Goal: Transaction & Acquisition: Purchase product/service

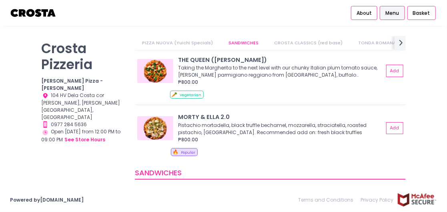
scroll to position [68, 0]
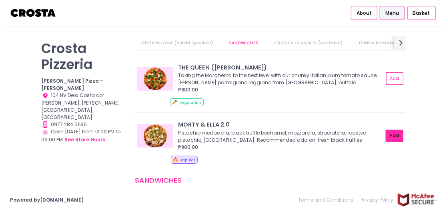
click at [389, 135] on button "Add" at bounding box center [395, 136] width 18 height 12
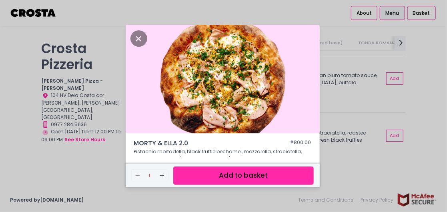
click at [248, 177] on button "Add to basket" at bounding box center [243, 176] width 140 height 18
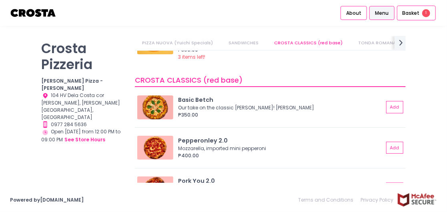
scroll to position [0, 0]
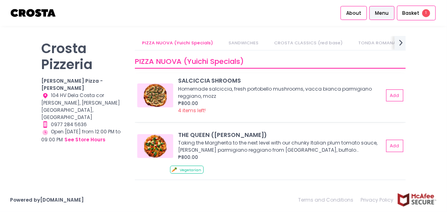
click at [206, 100] on div "₱800.00" at bounding box center [280, 103] width 205 height 7
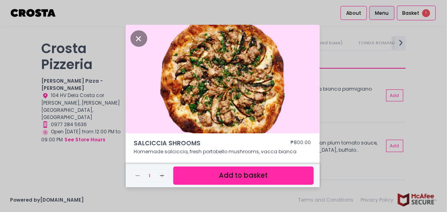
click at [342, 106] on div "[PERSON_NAME] SHROOMS ₱800.00 Homemade [PERSON_NAME], fresh portobello mushroom…" at bounding box center [223, 106] width 447 height 212
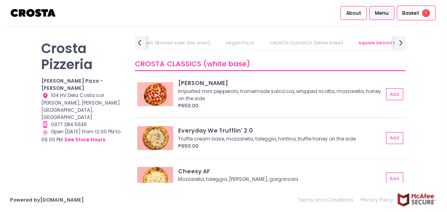
scroll to position [691, 0]
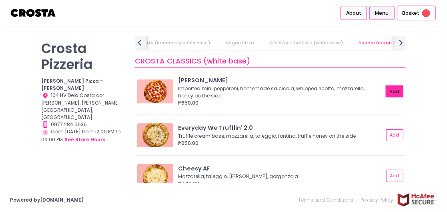
click at [389, 90] on button "Add" at bounding box center [395, 92] width 18 height 12
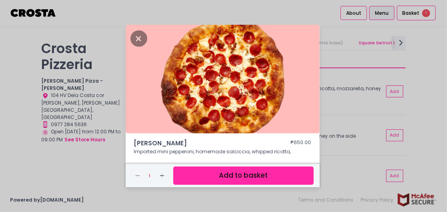
click at [236, 173] on button "Add to basket" at bounding box center [243, 176] width 140 height 18
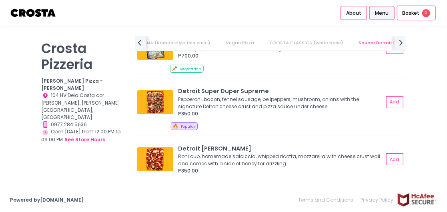
scroll to position [916, 0]
click at [397, 155] on button "Add" at bounding box center [395, 160] width 18 height 12
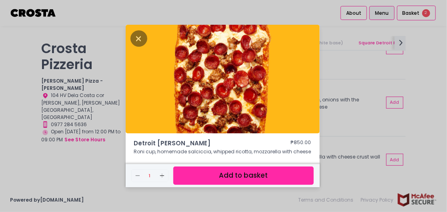
click at [224, 179] on button "Add to basket" at bounding box center [243, 176] width 140 height 18
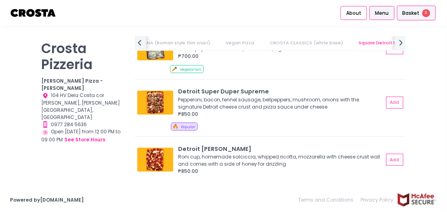
click at [414, 16] on span "Basket" at bounding box center [410, 13] width 17 height 8
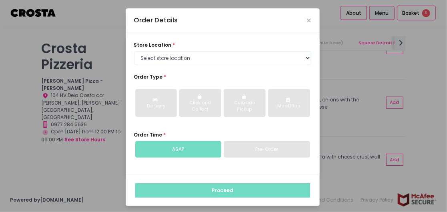
scroll to position [1, 0]
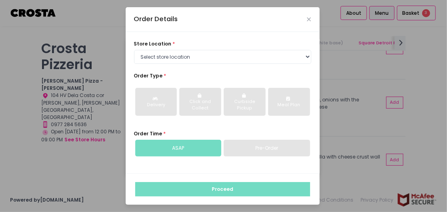
click at [360, 70] on div "Order Details store location * Select store location [PERSON_NAME] Pizza - [PER…" at bounding box center [223, 106] width 447 height 212
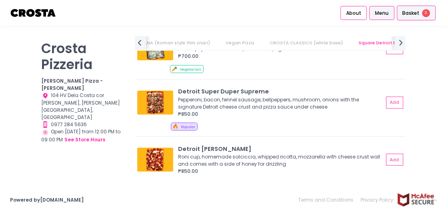
click at [410, 12] on span "Basket" at bounding box center [410, 13] width 17 height 8
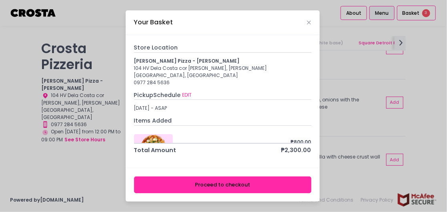
click at [163, 131] on div "MORTY & [PERSON_NAME] 2.0 ₱800.00 Remove Created with Sketch. 1 Add Created wit…" at bounding box center [222, 137] width 177 height 12
click at [278, 134] on rect at bounding box center [280, 134] width 4 height 0
click at [188, 91] on button "EDIT" at bounding box center [187, 95] width 10 height 8
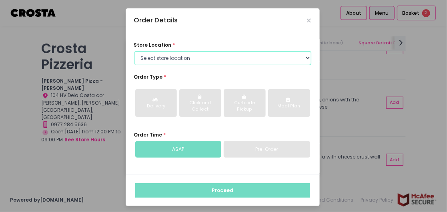
click at [218, 61] on select "Select store location [PERSON_NAME] Pizza - [PERSON_NAME] Pizza - [GEOGRAPHIC_D…" at bounding box center [222, 58] width 177 height 14
select select "5fabb2e53664a8677beaeb89"
click at [134, 51] on select "Select store location [PERSON_NAME] Pizza - [PERSON_NAME] Pizza - [GEOGRAPHIC_D…" at bounding box center [222, 58] width 177 height 14
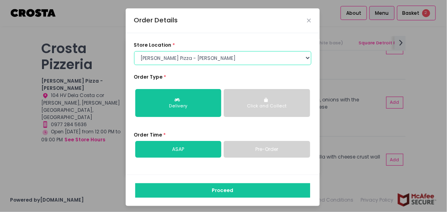
scroll to position [1, 0]
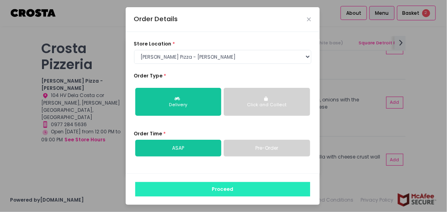
click at [204, 186] on button "Proceed" at bounding box center [222, 189] width 175 height 14
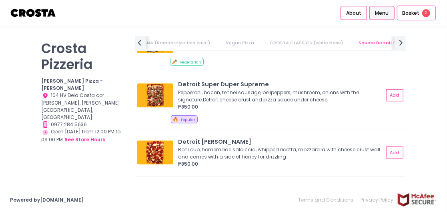
scroll to position [924, 0]
click at [389, 95] on button "Add" at bounding box center [395, 95] width 18 height 12
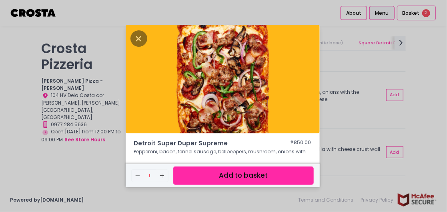
click at [256, 178] on button "Add to basket" at bounding box center [243, 176] width 140 height 18
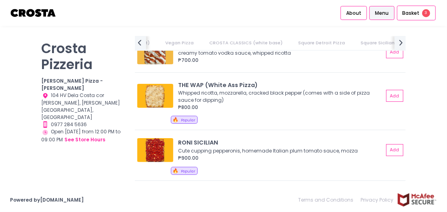
scroll to position [0, 0]
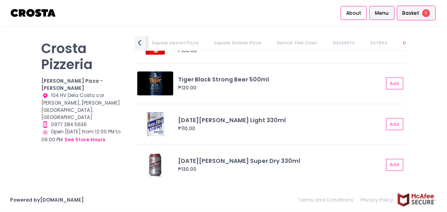
click at [411, 11] on span "Basket" at bounding box center [410, 13] width 17 height 8
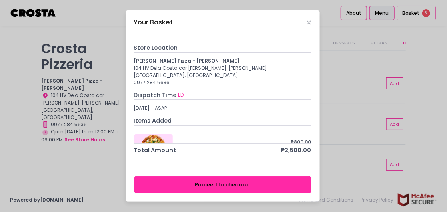
click at [178, 92] on button "EDIT" at bounding box center [183, 95] width 10 height 8
select select "5fabb2e53664a8677beaeb89"
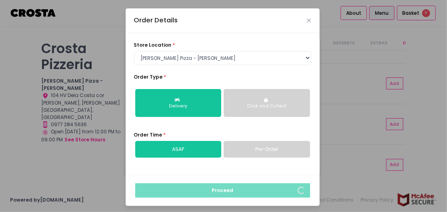
click at [311, 19] on div "Order Details" at bounding box center [223, 20] width 194 height 25
click at [309, 22] on icon "Close" at bounding box center [309, 20] width 4 height 5
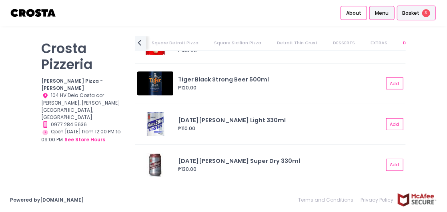
click at [410, 11] on span "Basket" at bounding box center [410, 13] width 17 height 8
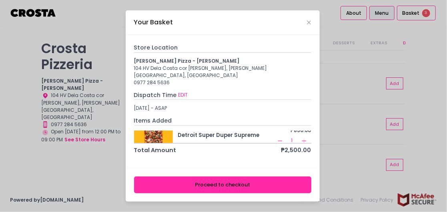
scroll to position [79, 0]
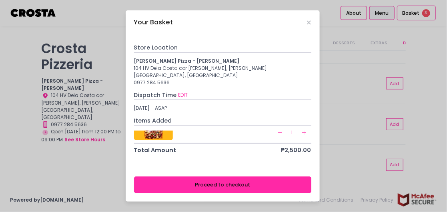
click at [224, 178] on button "Proceed to checkout" at bounding box center [222, 185] width 177 height 16
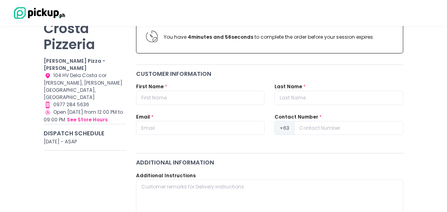
scroll to position [66, 0]
click at [224, 100] on input "text" at bounding box center [200, 97] width 128 height 14
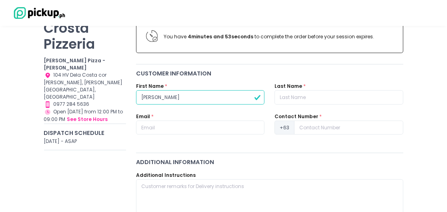
type input "[PERSON_NAME]"
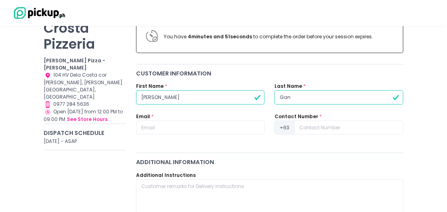
type input "Gan"
click at [152, 119] on div "Email *" at bounding box center [200, 124] width 128 height 22
click at [147, 125] on input "text" at bounding box center [200, 128] width 128 height 14
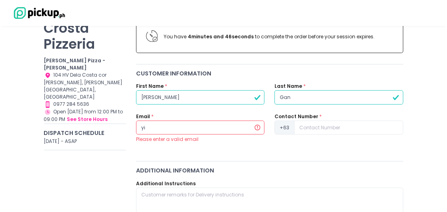
type input "y"
type input "[PERSON_NAME][EMAIL_ADDRESS][PERSON_NAME][DOMAIN_NAME]"
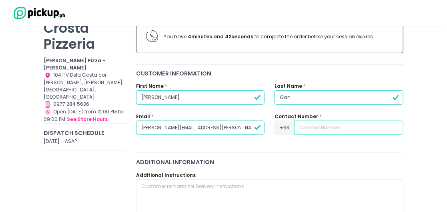
click at [313, 125] on input at bounding box center [348, 128] width 109 height 14
type input "9088881339"
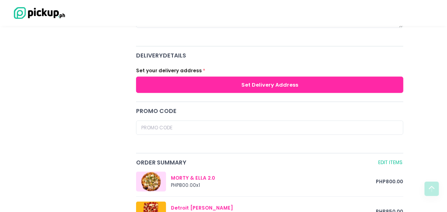
scroll to position [261, 0]
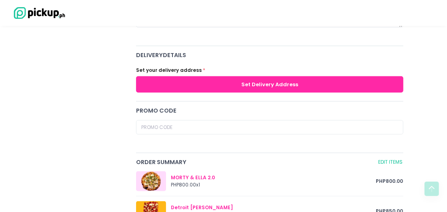
click at [208, 80] on button "Set Delivery Address" at bounding box center [269, 84] width 267 height 16
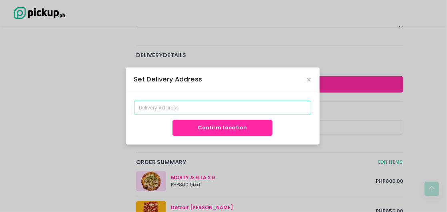
click at [179, 108] on input at bounding box center [222, 108] width 177 height 14
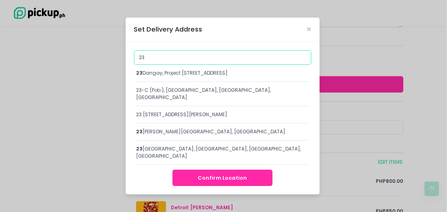
type input "2"
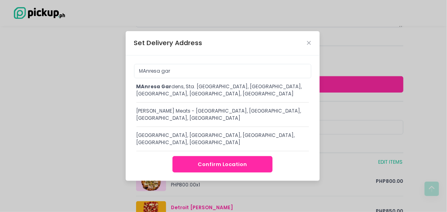
click at [172, 90] on div "MAnresa gar dens, Sta. [GEOGRAPHIC_DATA], [GEOGRAPHIC_DATA], [GEOGRAPHIC_DATA],…" at bounding box center [222, 90] width 172 height 14
type input "[GEOGRAPHIC_DATA]. [GEOGRAPHIC_DATA], [GEOGRAPHIC_DATA], [GEOGRAPHIC_DATA], [GE…"
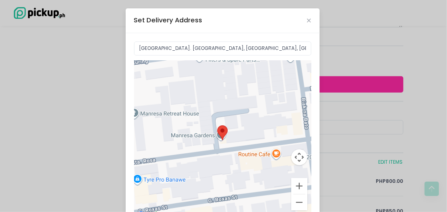
scroll to position [83, 0]
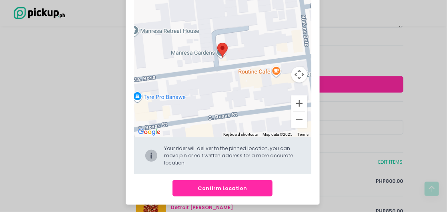
click at [206, 185] on button "Confirm Location" at bounding box center [222, 188] width 100 height 16
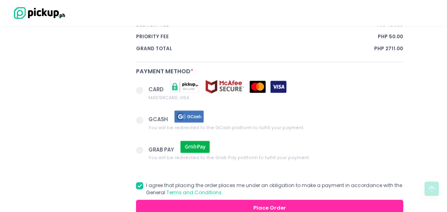
scroll to position [563, 0]
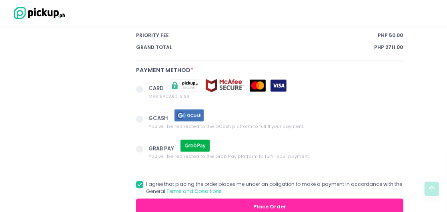
click at [138, 86] on span at bounding box center [139, 89] width 7 height 7
click at [146, 86] on input "CARD MASTERCARD, VISA" at bounding box center [148, 88] width 5 height 5
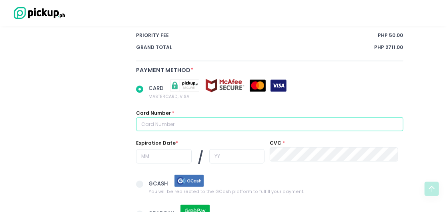
click at [195, 118] on input "text" at bounding box center [269, 125] width 267 height 14
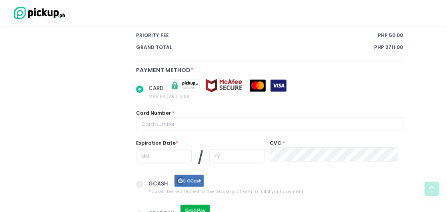
radio input "true"
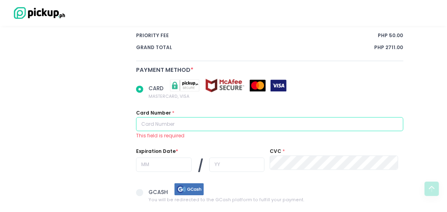
type input "[CREDIT_CARD_NUMBER]"
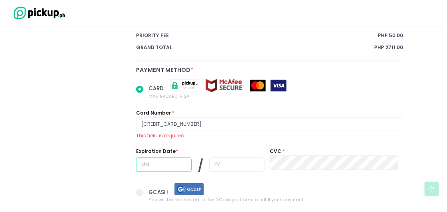
type input "06"
type input "28"
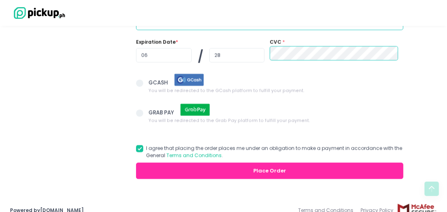
scroll to position [665, 0]
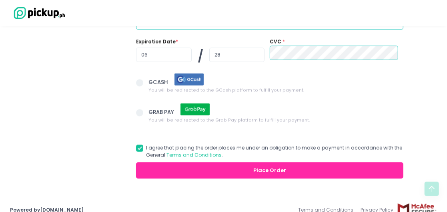
click at [180, 162] on button "Place Order" at bounding box center [269, 170] width 267 height 16
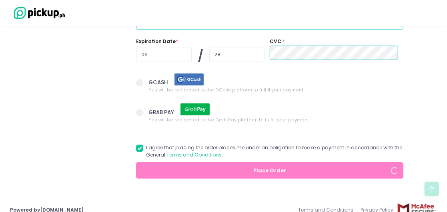
radio input "true"
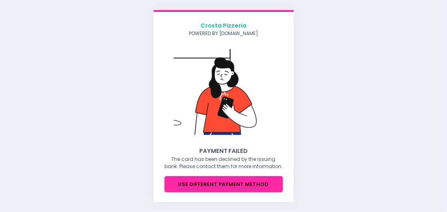
click at [249, 186] on button "Use different payment method" at bounding box center [223, 184] width 118 height 16
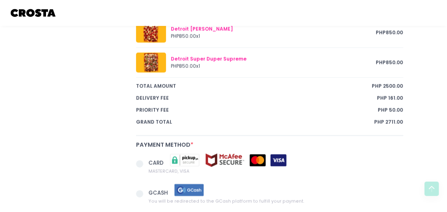
scroll to position [492, 0]
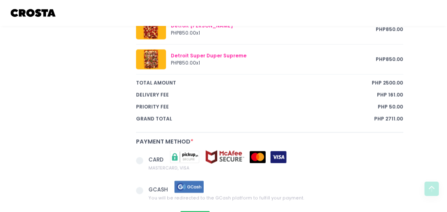
click at [141, 158] on span at bounding box center [139, 161] width 7 height 7
click at [146, 157] on input "CARD MASTERCARD, VISA" at bounding box center [148, 159] width 5 height 5
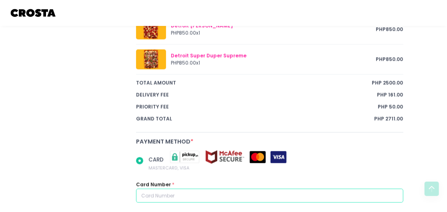
click at [169, 189] on input "text" at bounding box center [269, 196] width 267 height 14
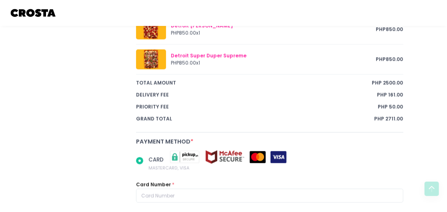
radio input "true"
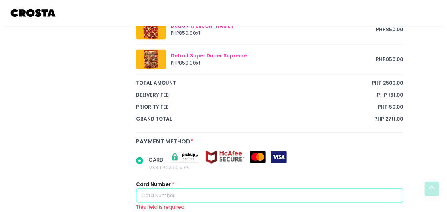
type input "4649950171675023"
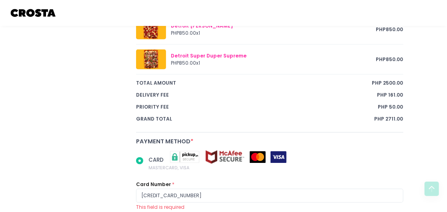
type input "06"
type input "28"
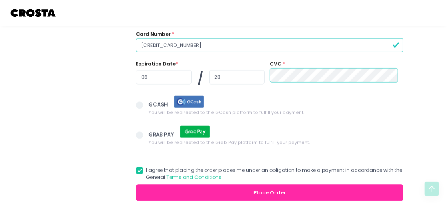
scroll to position [666, 0]
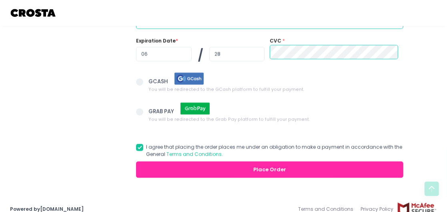
click at [246, 162] on button "Place Order" at bounding box center [269, 170] width 267 height 16
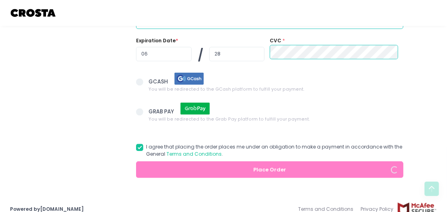
radio input "true"
